Goal: Information Seeking & Learning: Stay updated

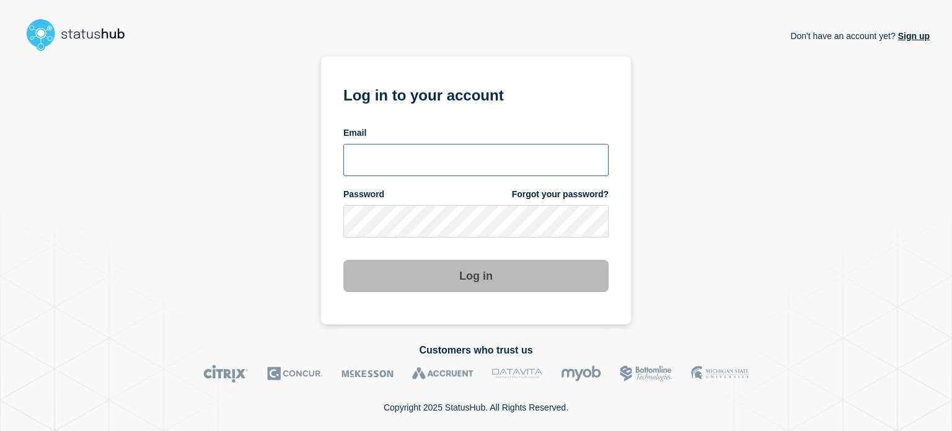
type input "[EMAIL_ADDRESS][DOMAIN_NAME]"
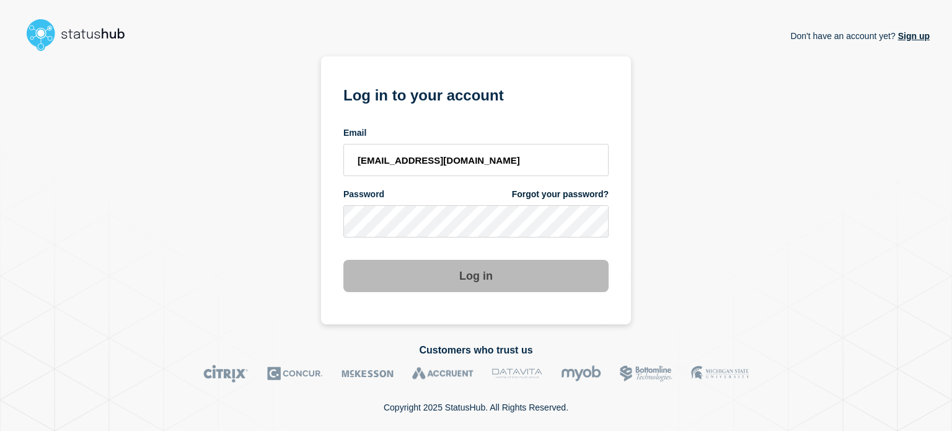
click at [442, 275] on button "Log in" at bounding box center [475, 276] width 265 height 32
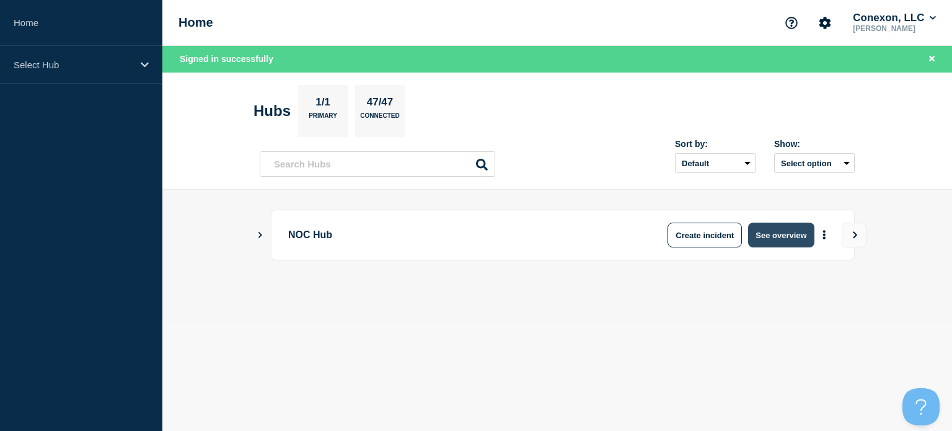
click at [801, 236] on button "See overview" at bounding box center [781, 234] width 66 height 25
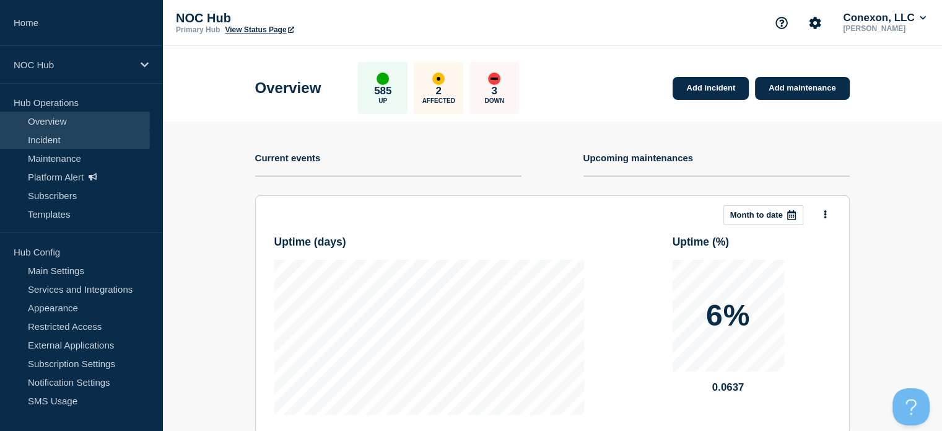
click at [23, 138] on link "Incident" at bounding box center [75, 139] width 150 height 19
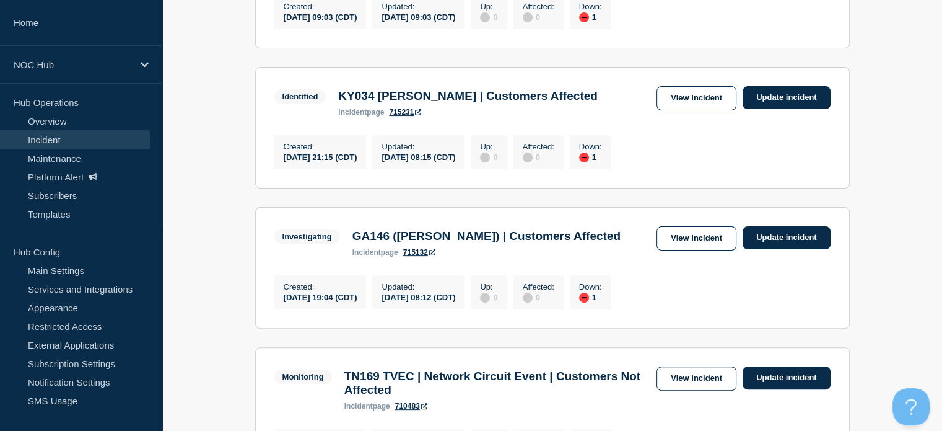
scroll to position [331, 0]
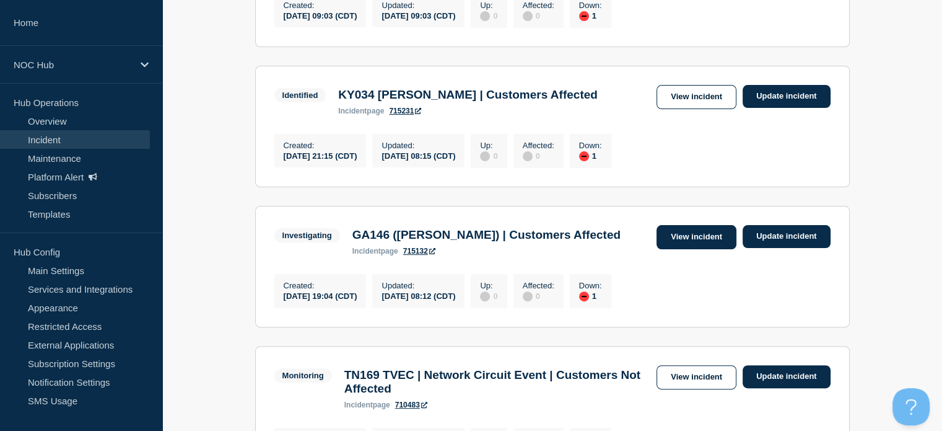
click at [665, 239] on link "View incident" at bounding box center [697, 237] width 80 height 24
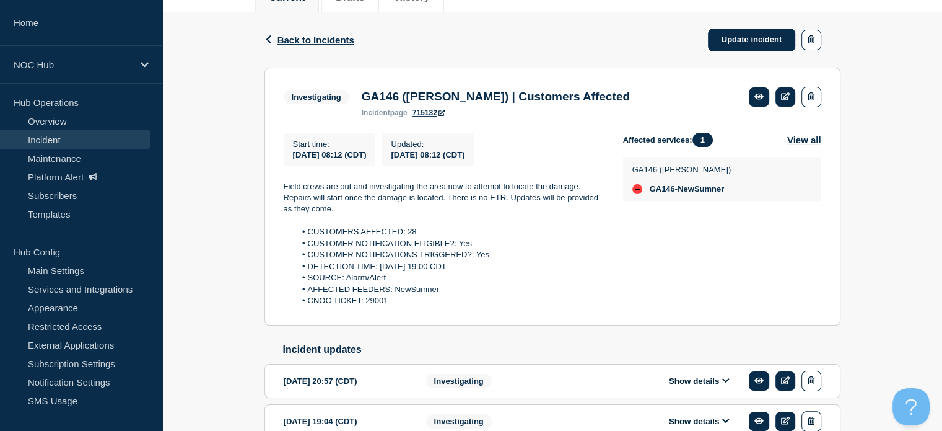
scroll to position [183, 0]
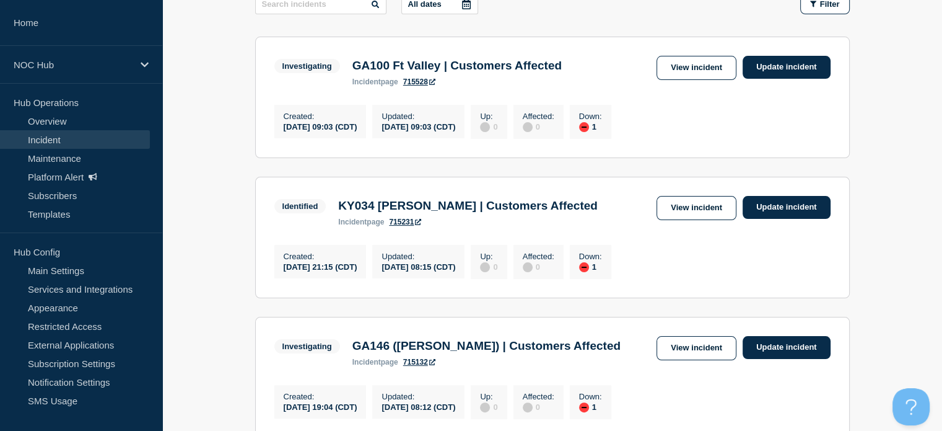
scroll to position [221, 0]
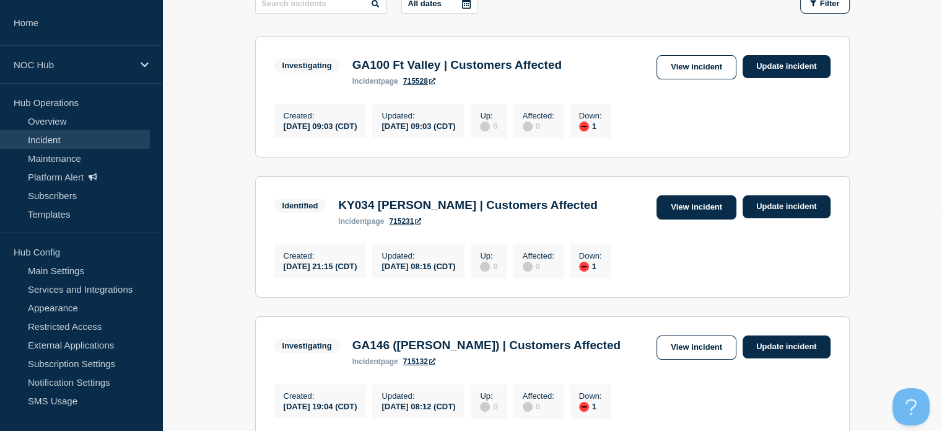
click at [665, 206] on link "View incident" at bounding box center [697, 207] width 80 height 24
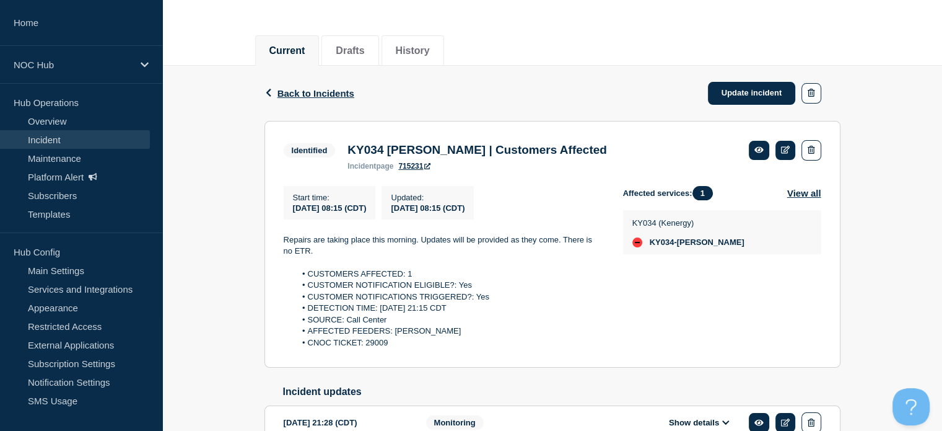
scroll to position [126, 0]
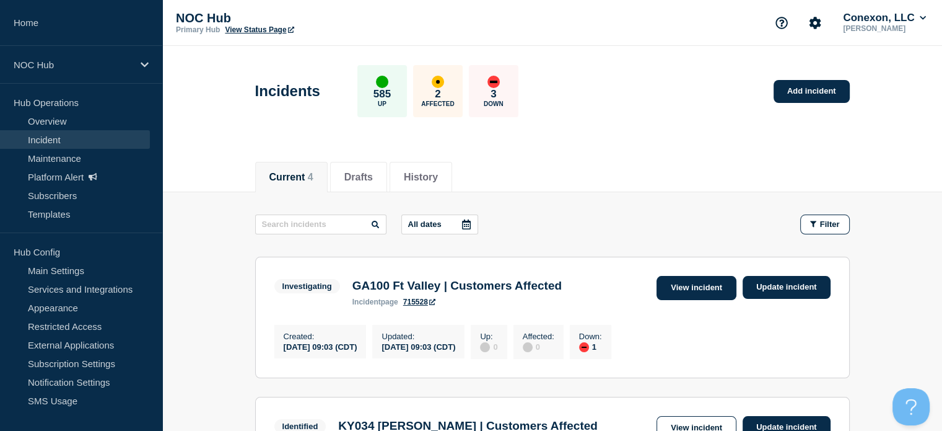
click at [684, 287] on link "View incident" at bounding box center [697, 288] width 80 height 24
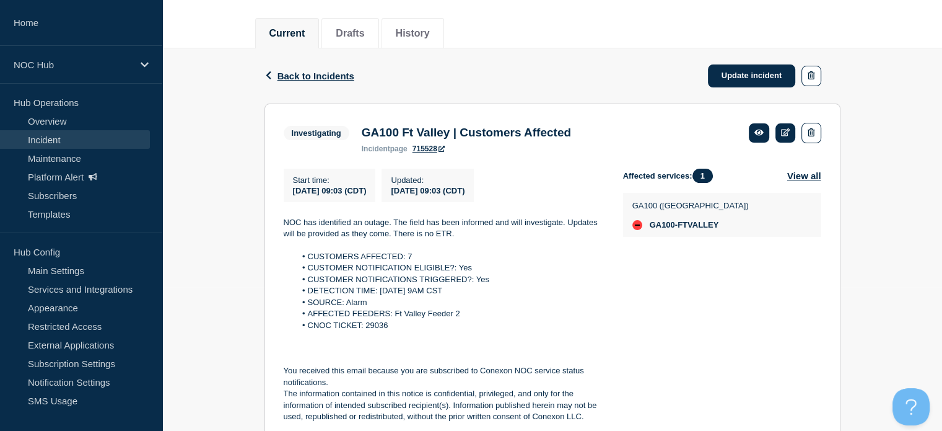
scroll to position [145, 0]
